Goal: Task Accomplishment & Management: Manage account settings

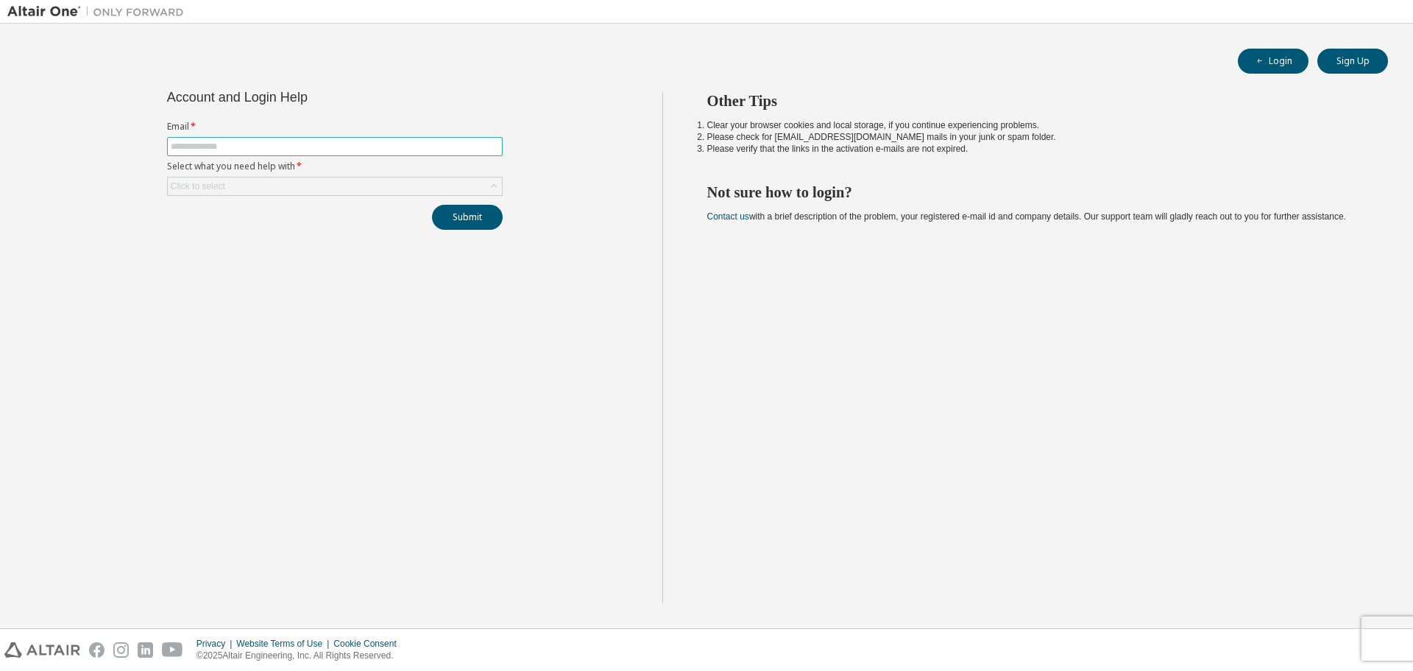
click at [225, 146] on input "text" at bounding box center [335, 147] width 328 height 12
type input "**********"
click at [293, 188] on div "Click to select" at bounding box center [335, 186] width 334 height 18
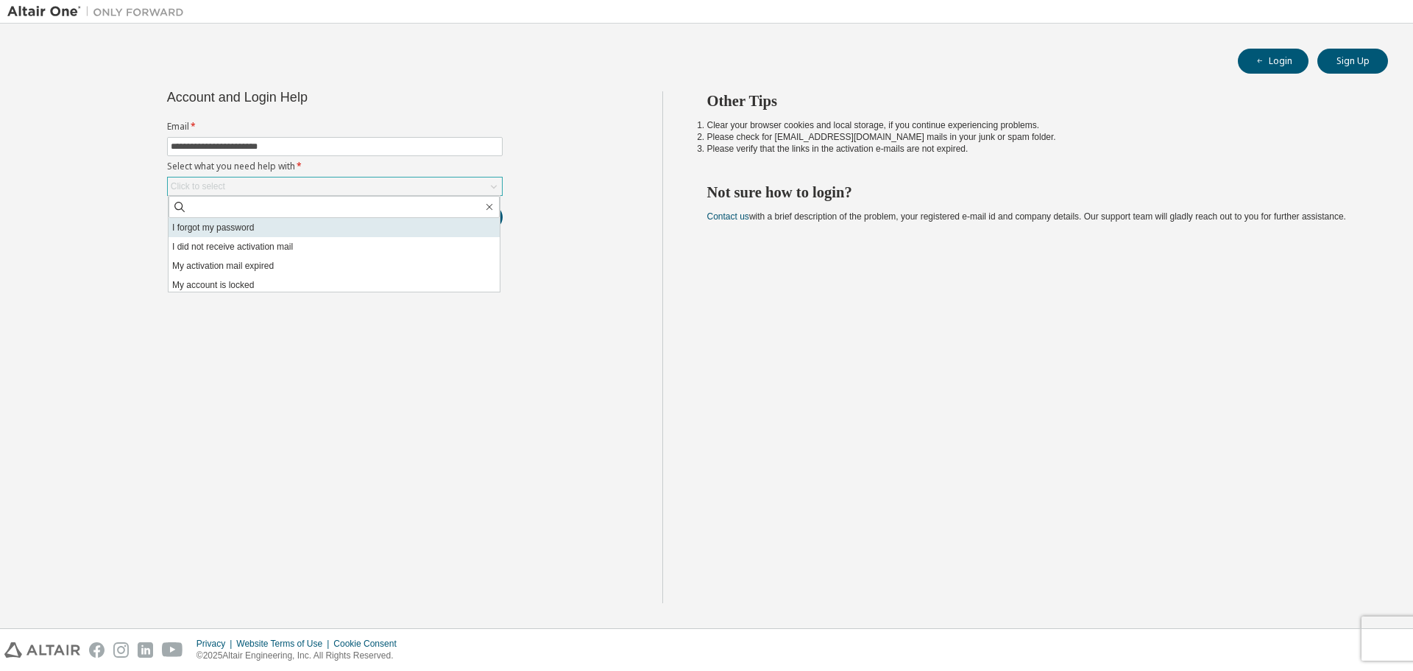
click at [263, 226] on li "I forgot my password" at bounding box center [334, 227] width 331 height 19
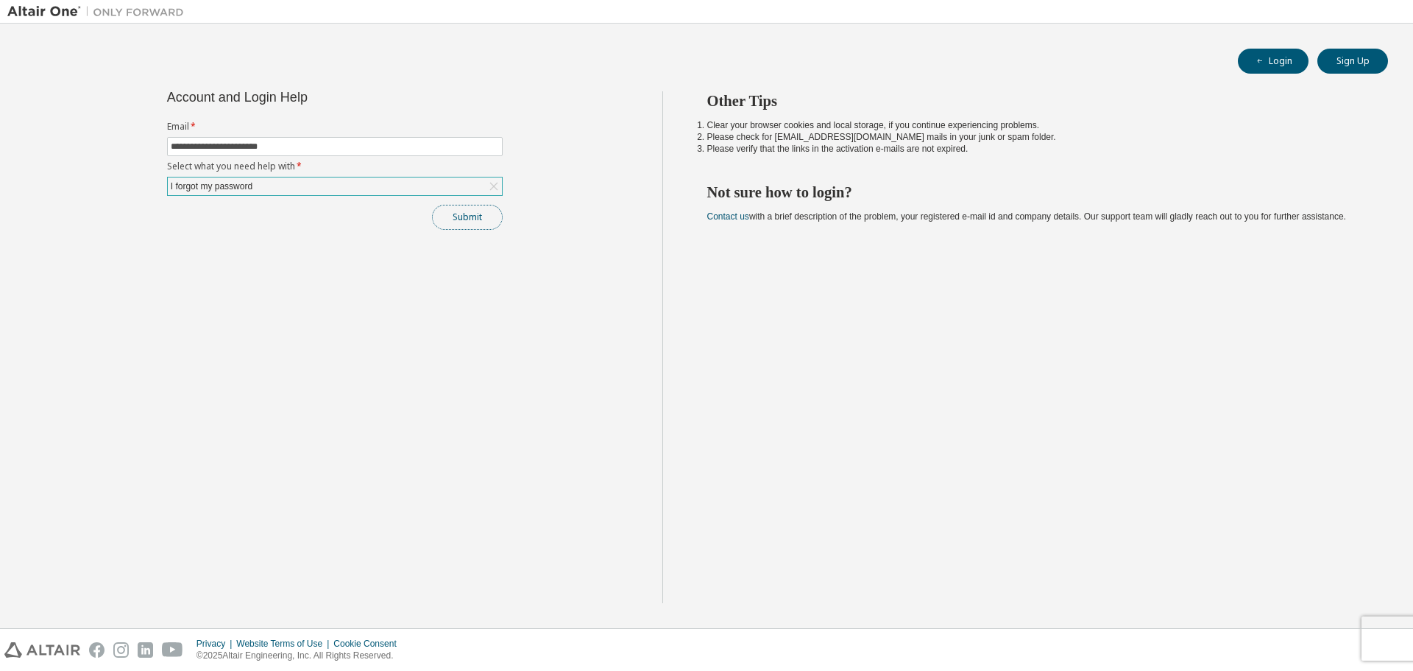
click at [459, 216] on button "Submit" at bounding box center [467, 217] width 71 height 25
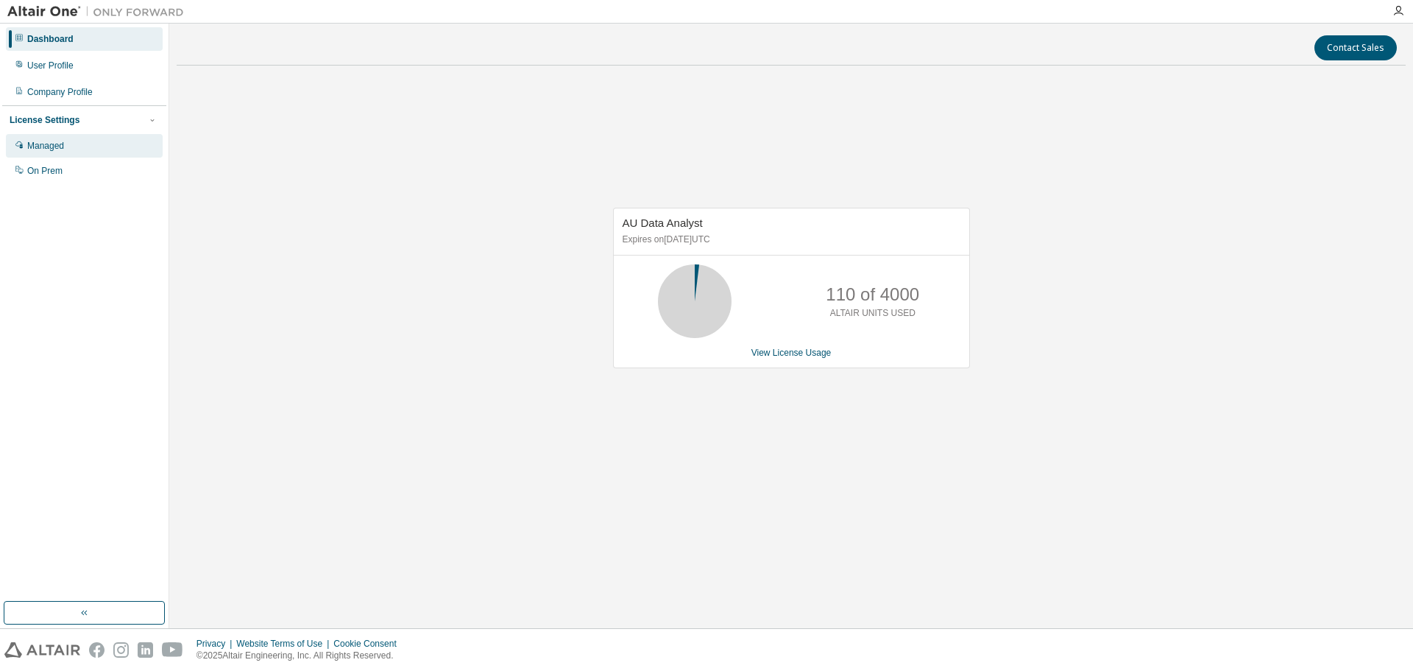
click at [57, 147] on div "Managed" at bounding box center [45, 146] width 37 height 12
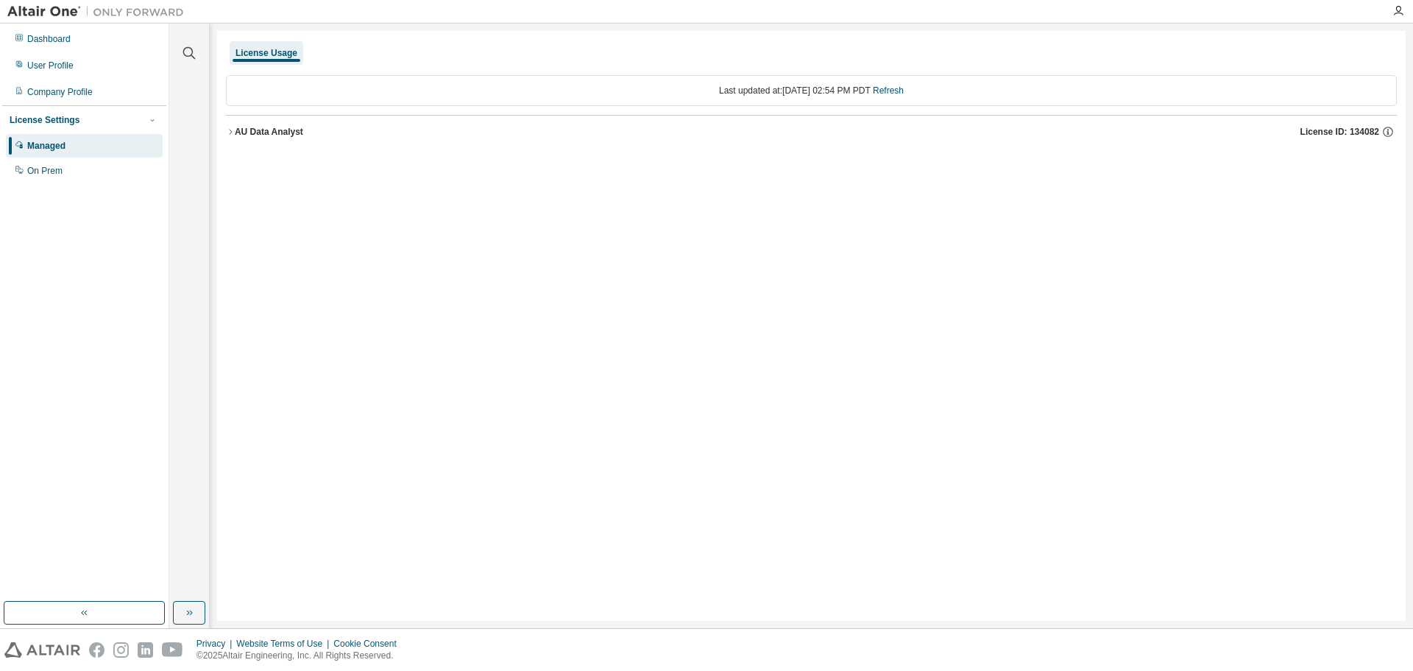
click at [228, 130] on icon "button" at bounding box center [230, 131] width 9 height 9
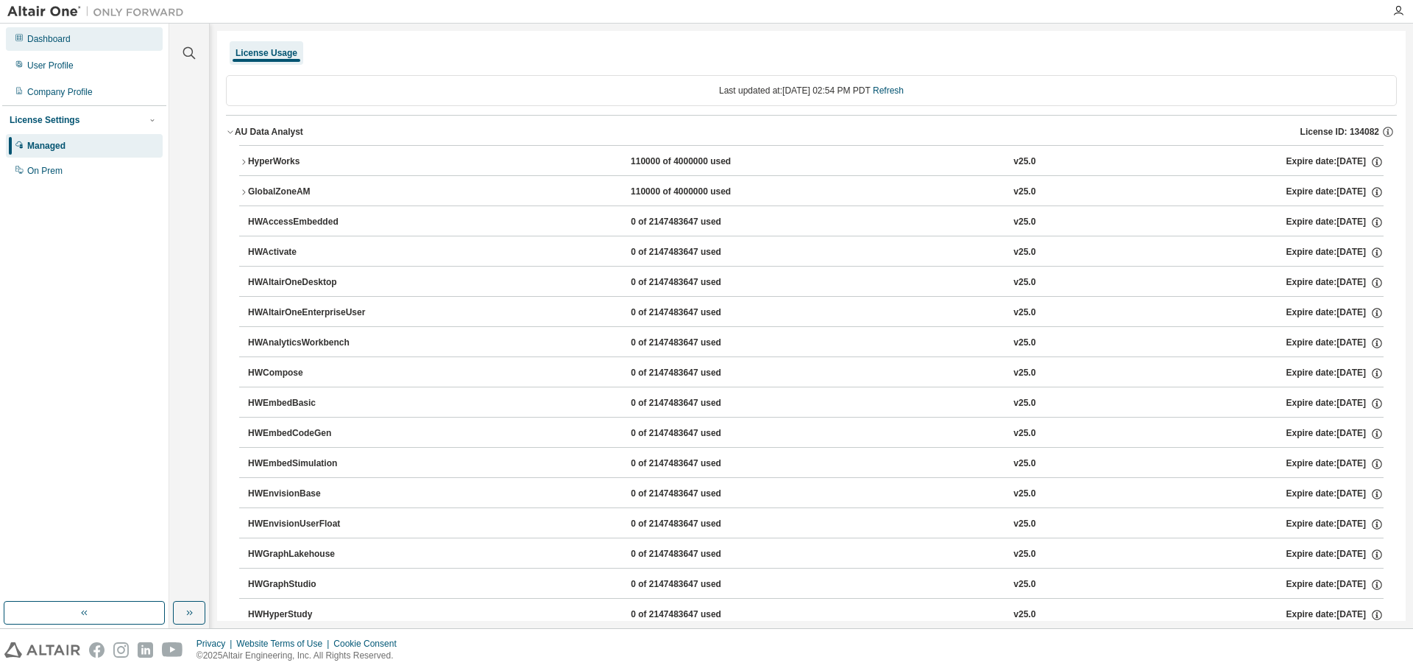
click at [46, 35] on div "Dashboard" at bounding box center [48, 39] width 43 height 12
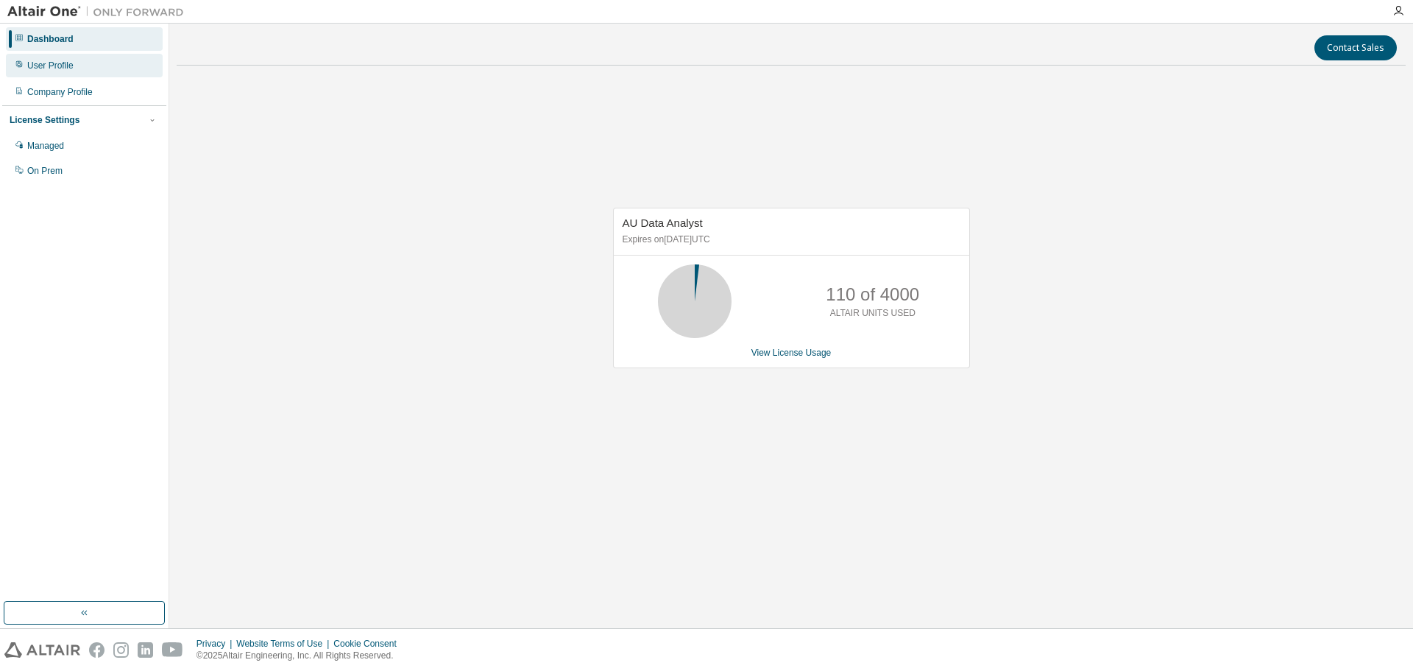
click at [40, 70] on div "User Profile" at bounding box center [50, 66] width 46 height 12
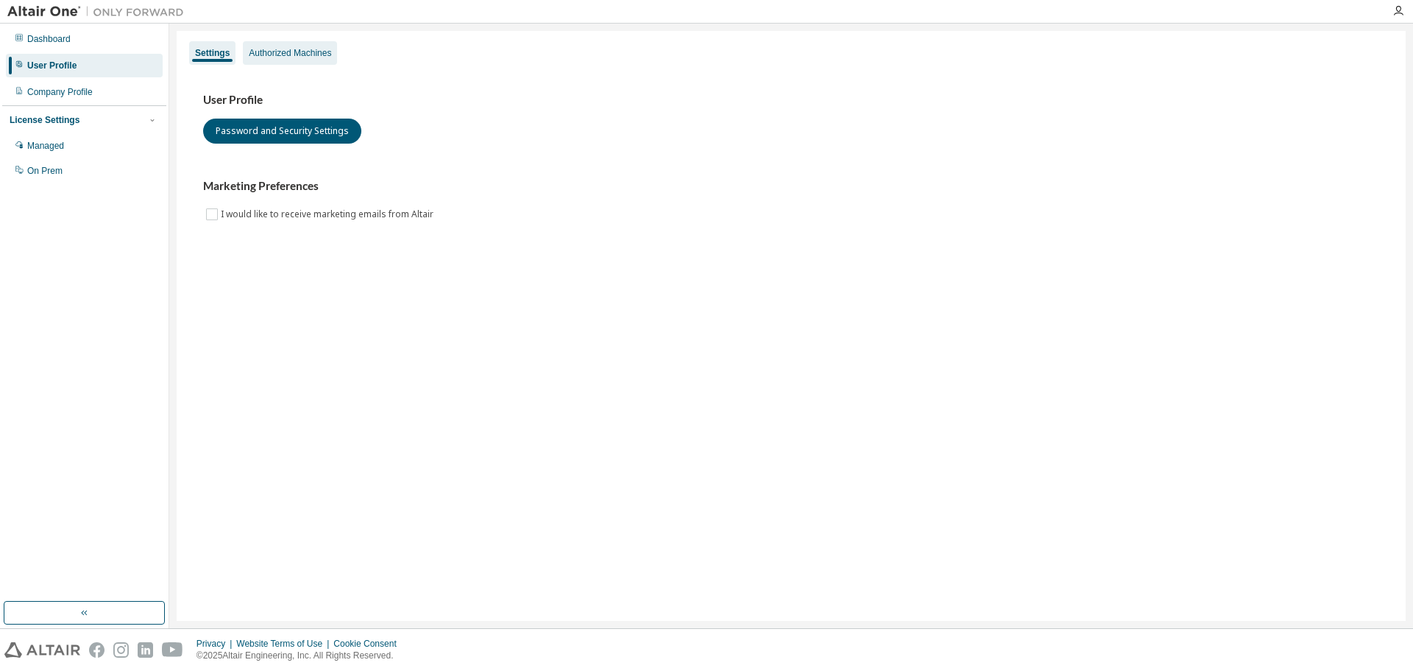
click at [317, 53] on div "Authorized Machines" at bounding box center [290, 53] width 82 height 12
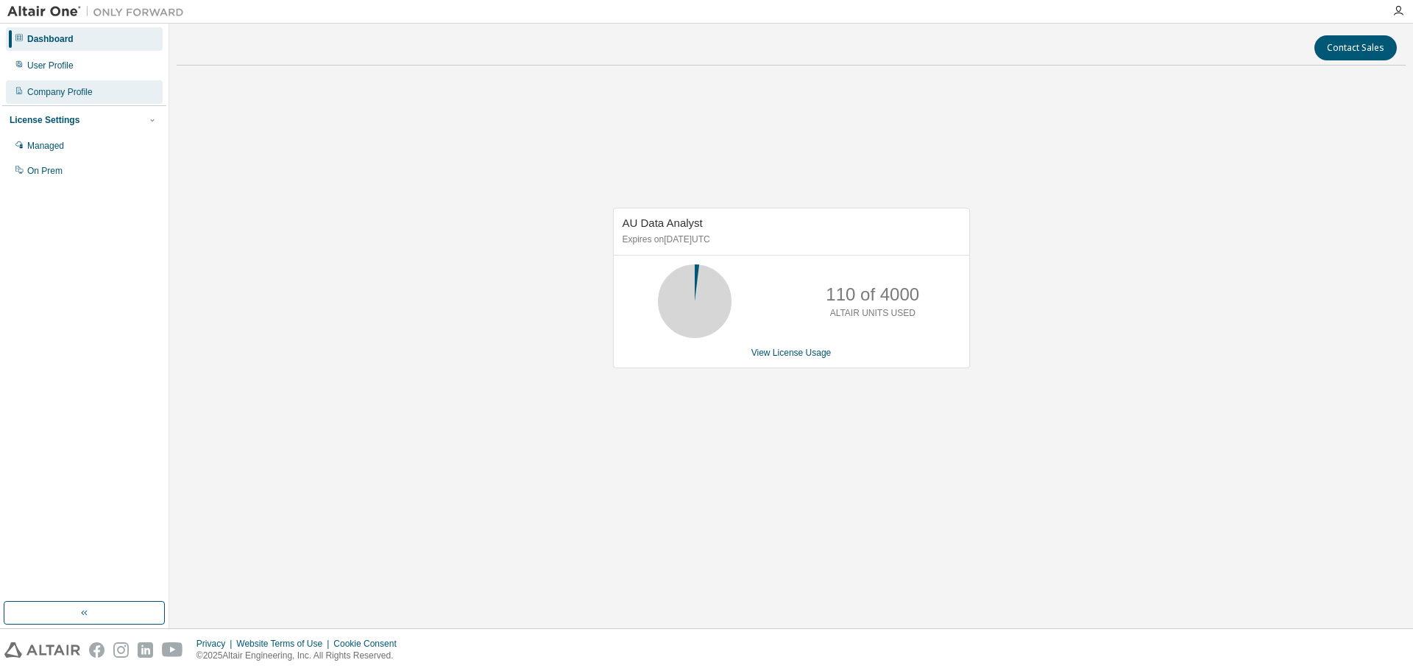
click at [61, 90] on div "Company Profile" at bounding box center [60, 92] width 66 height 12
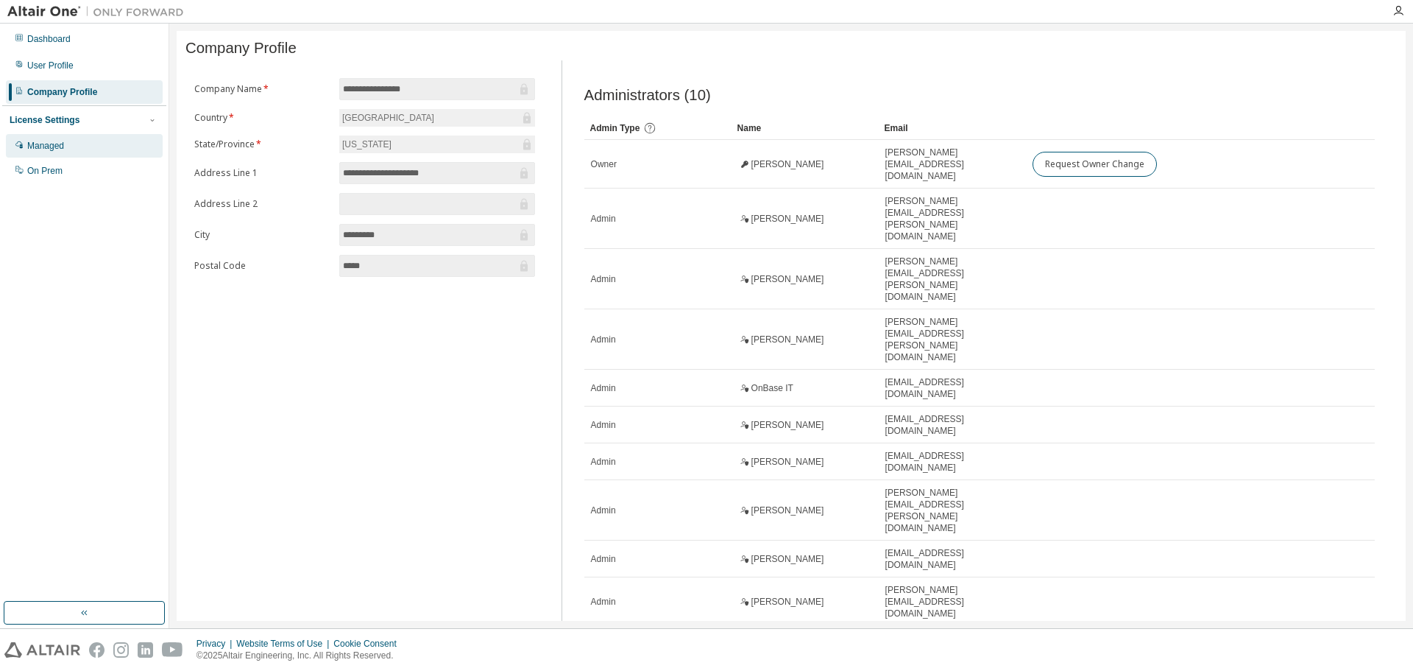
click at [47, 147] on div "Managed" at bounding box center [45, 146] width 37 height 12
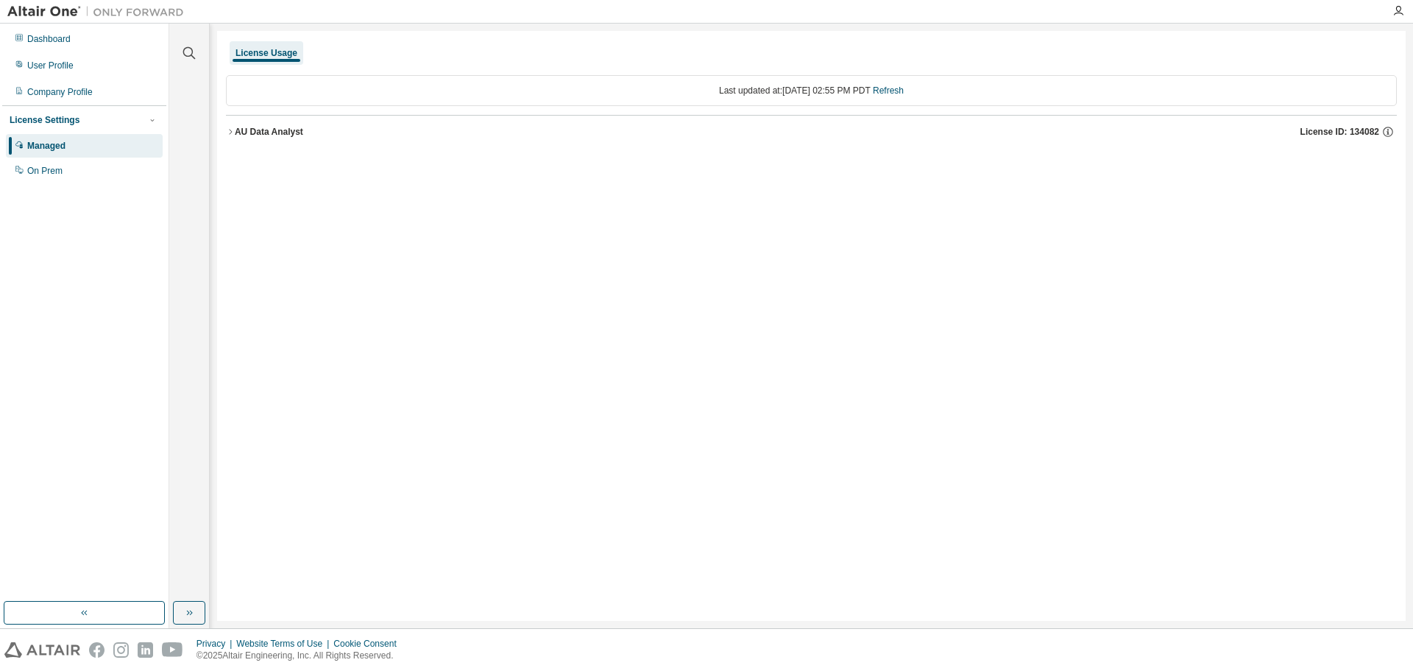
click at [230, 129] on icon "button" at bounding box center [230, 131] width 9 height 9
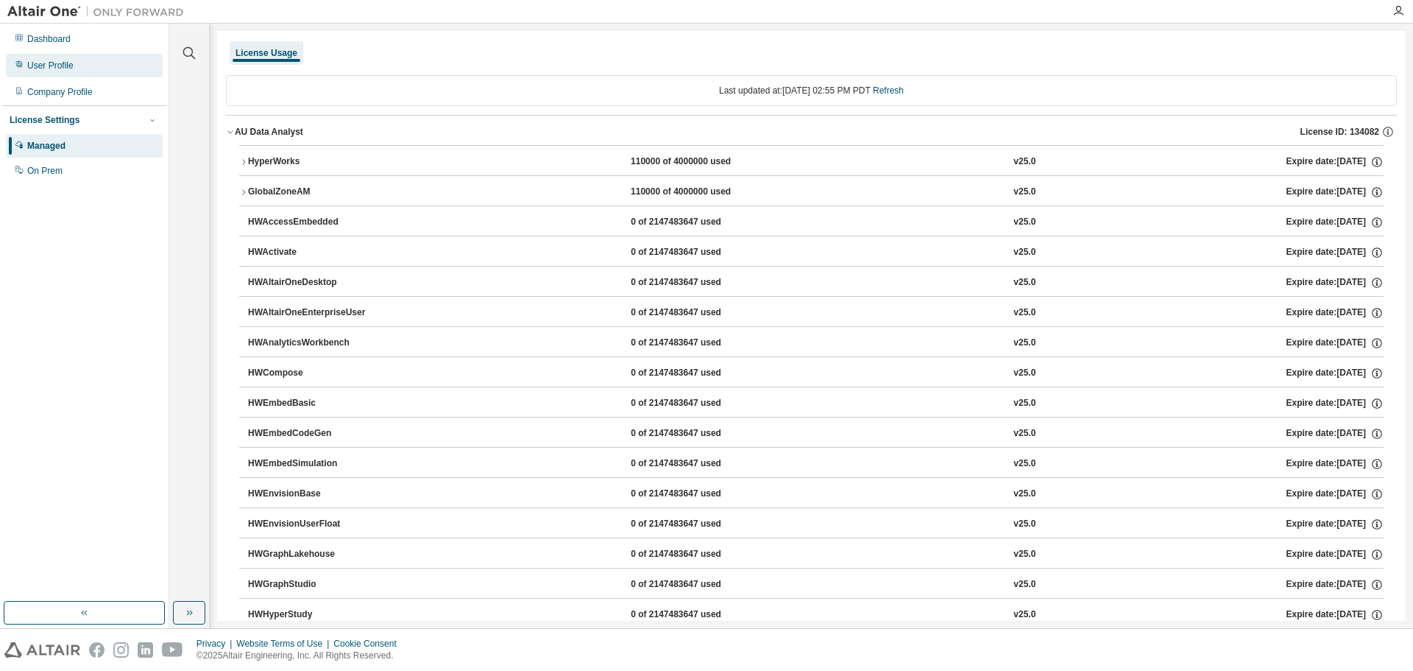
click at [60, 63] on div "User Profile" at bounding box center [50, 66] width 46 height 12
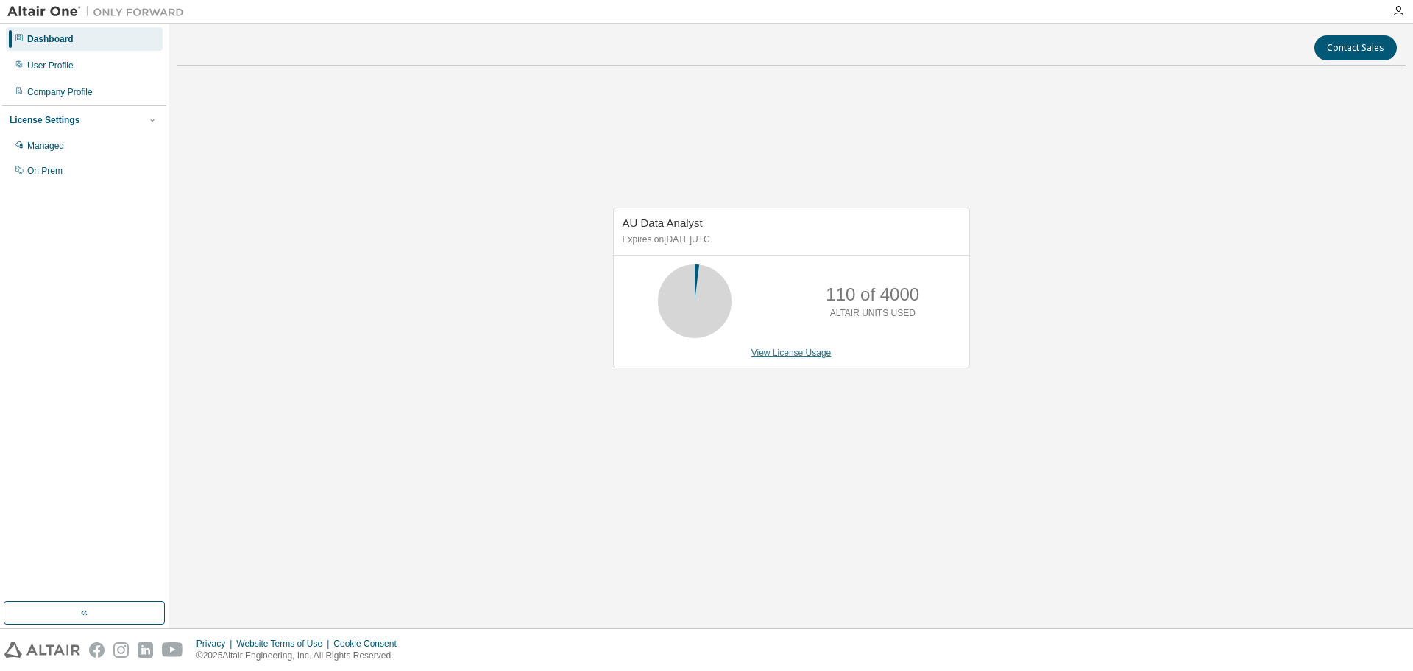
click at [778, 349] on link "View License Usage" at bounding box center [792, 352] width 80 height 10
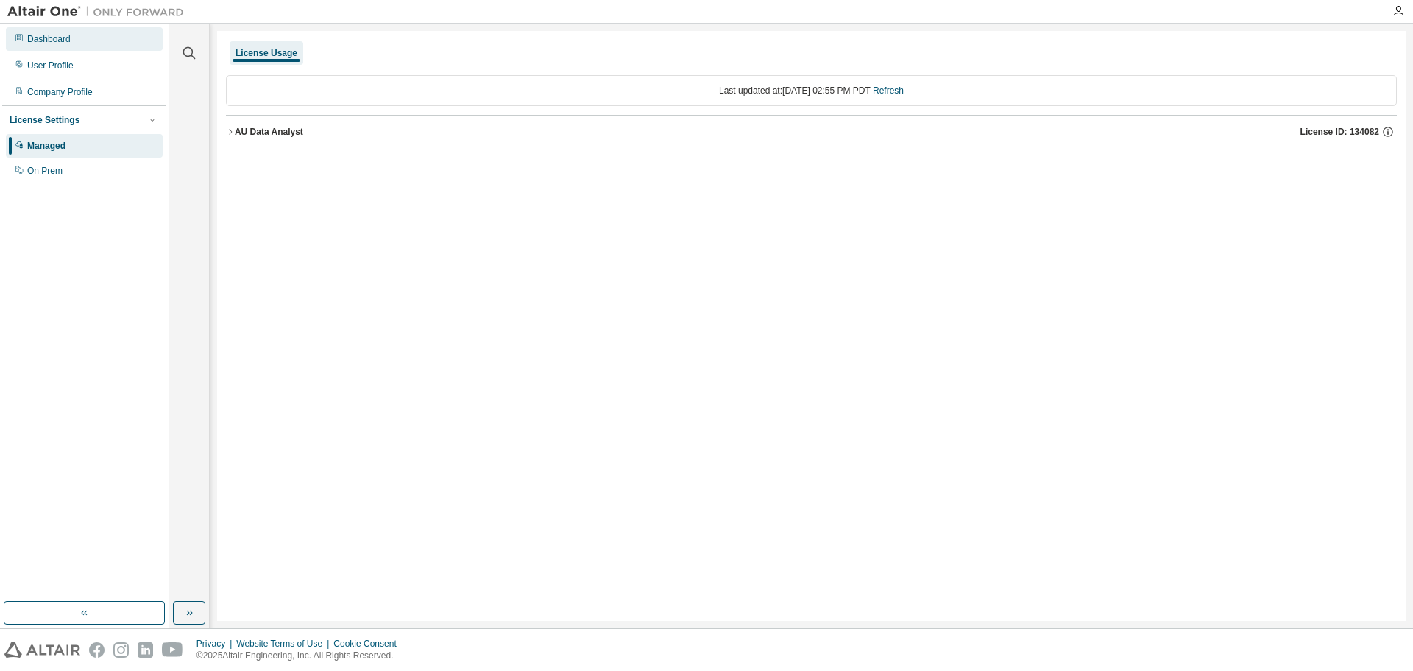
click at [66, 35] on div "Dashboard" at bounding box center [48, 39] width 43 height 12
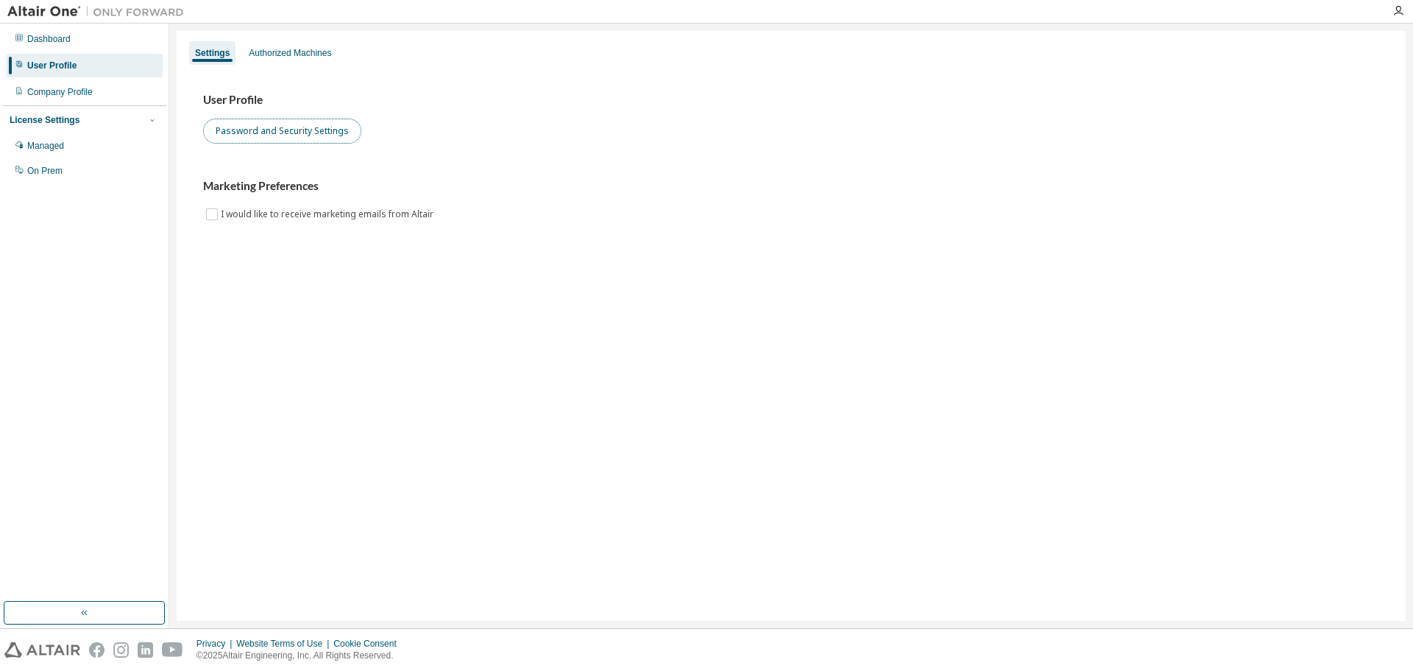
click at [339, 127] on button "Password and Security Settings" at bounding box center [282, 131] width 158 height 25
click at [261, 49] on div "Authorized Machines" at bounding box center [290, 53] width 82 height 12
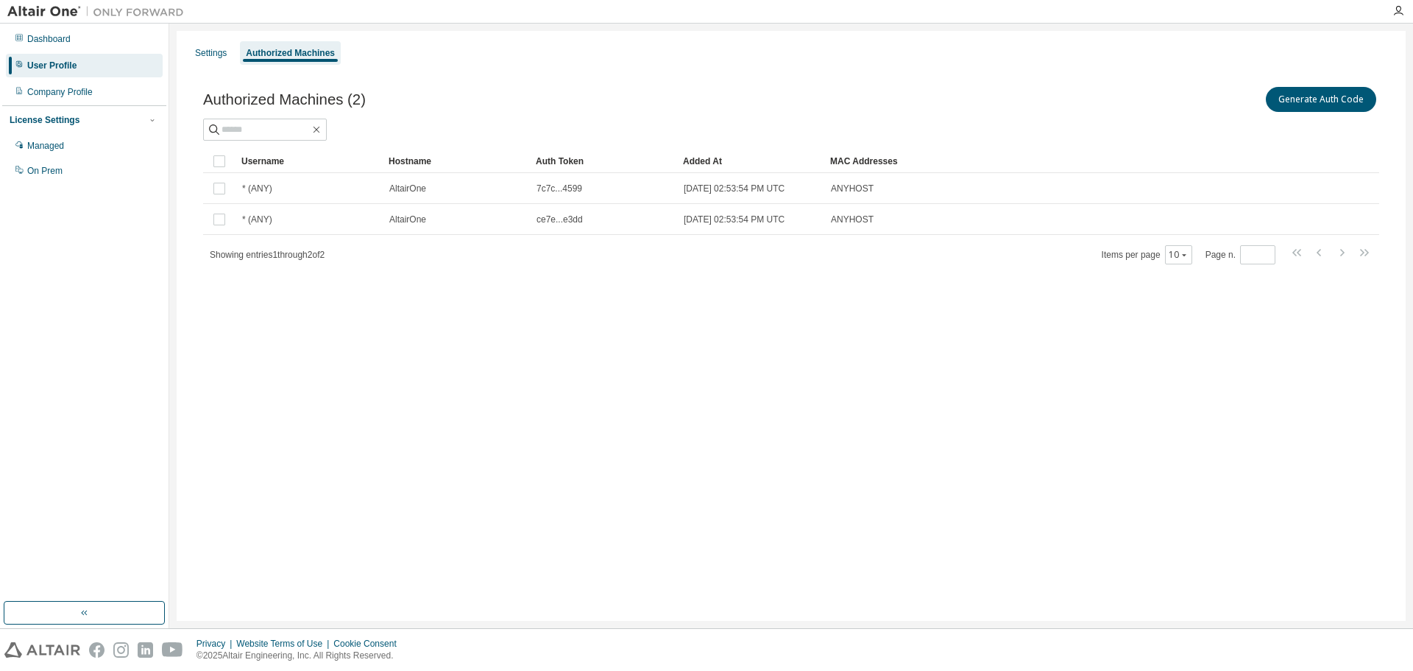
click at [1262, 484] on div "Settings Authorized Machines Authorized Machines (2) Generate Auth Code Clear L…" at bounding box center [791, 326] width 1229 height 590
click at [1299, 98] on button "Generate Auth Code" at bounding box center [1321, 99] width 110 height 25
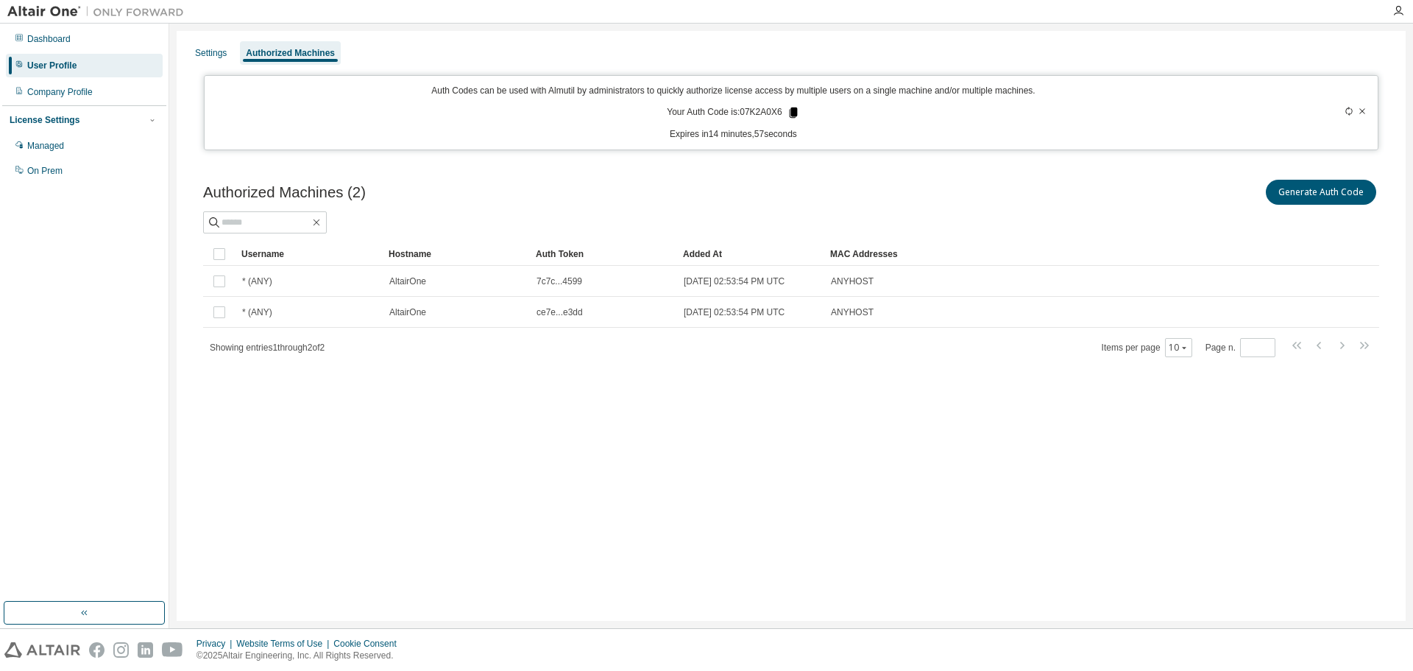
click at [793, 113] on icon at bounding box center [793, 112] width 8 height 10
